Goal: Information Seeking & Learning: Learn about a topic

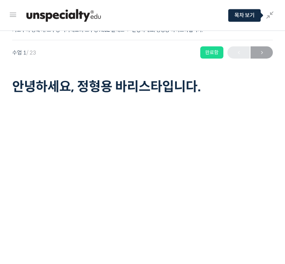
click at [261, 50] on span "→" at bounding box center [262, 52] width 22 height 11
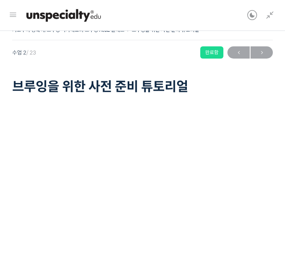
scroll to position [143, 0]
click at [260, 50] on span "→" at bounding box center [262, 52] width 22 height 11
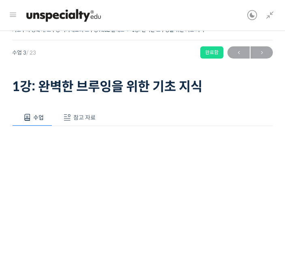
scroll to position [124, 0]
click at [260, 48] on span "→" at bounding box center [262, 52] width 22 height 11
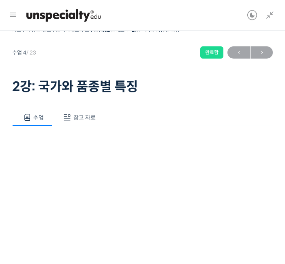
scroll to position [206, 0]
click at [260, 50] on span "→" at bounding box center [262, 52] width 22 height 11
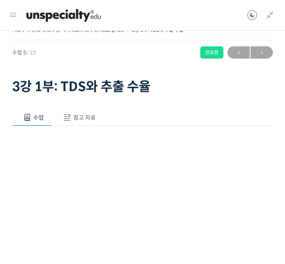
scroll to position [231, 0]
click at [261, 51] on span "→" at bounding box center [262, 52] width 22 height 11
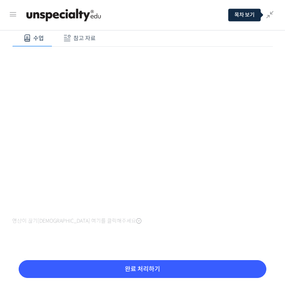
scroll to position [79, 0]
click at [134, 262] on input "완료 처리하기" at bounding box center [143, 269] width 248 height 18
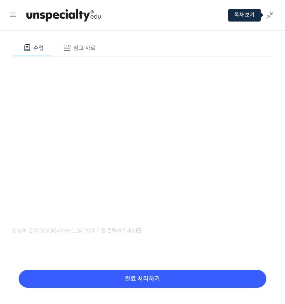
scroll to position [69, 0]
click at [175, 263] on input "완료 처리하기" at bounding box center [143, 279] width 248 height 18
